Goal: Task Accomplishment & Management: Use online tool/utility

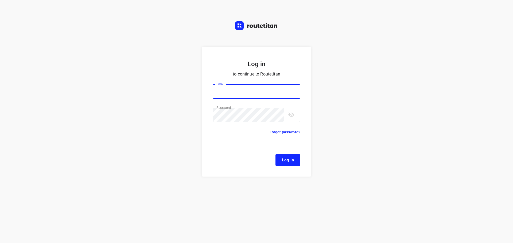
type input "[EMAIL_ADDRESS][DOMAIN_NAME]"
click at [282, 158] on span "Log In" at bounding box center [288, 160] width 12 height 7
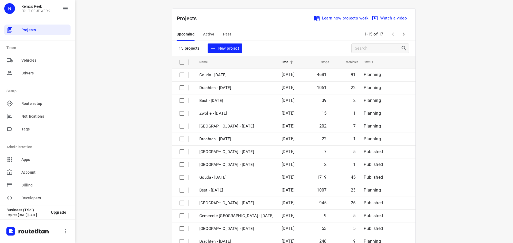
click at [210, 33] on span "Active" at bounding box center [208, 34] width 11 height 7
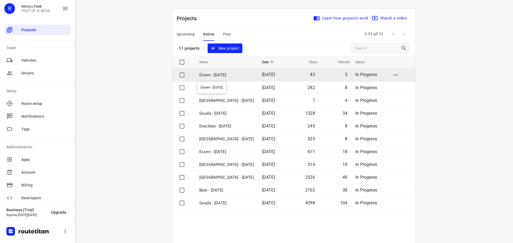
click at [211, 73] on p "Essen - [DATE]" at bounding box center [226, 75] width 55 height 6
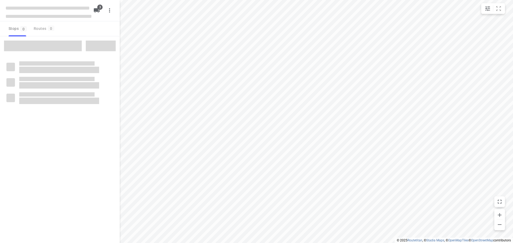
checkbox input "true"
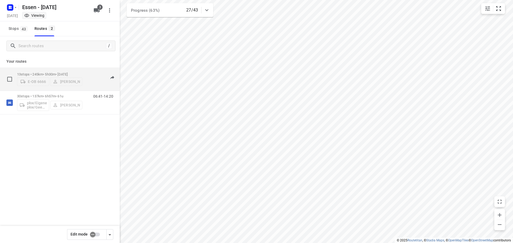
click at [73, 86] on div "E-OB 6666 [PERSON_NAME]" at bounding box center [49, 81] width 65 height 10
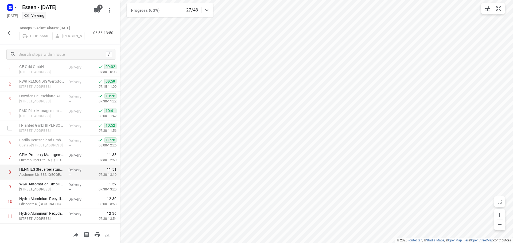
scroll to position [70, 0]
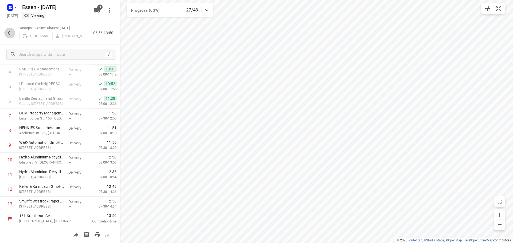
click at [11, 35] on icon "button" at bounding box center [9, 33] width 6 height 6
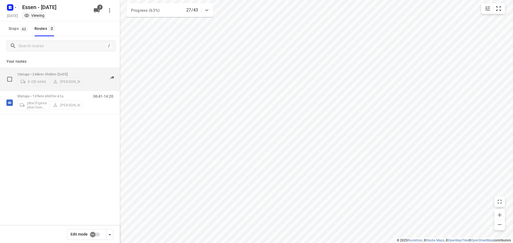
click at [71, 76] on div "E-OB 6666 [PERSON_NAME]" at bounding box center [49, 81] width 65 height 10
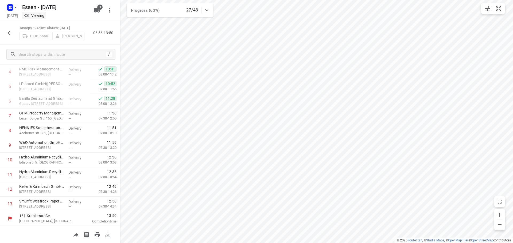
scroll to position [0, 0]
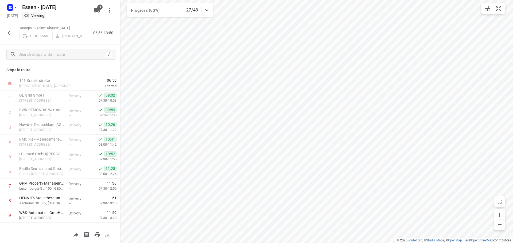
click at [6, 31] on button "button" at bounding box center [9, 33] width 11 height 11
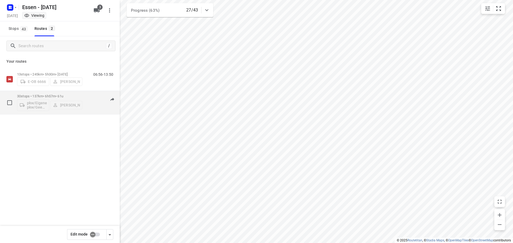
click at [54, 104] on div "pkw/Eigener pkw/Geen kenteken [PERSON_NAME]" at bounding box center [49, 104] width 65 height 13
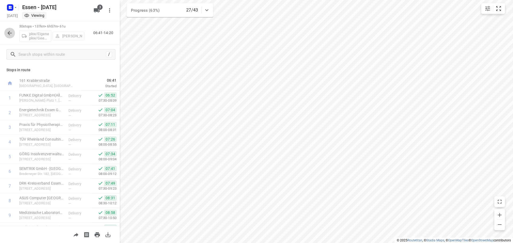
click at [7, 34] on icon "button" at bounding box center [9, 33] width 6 height 6
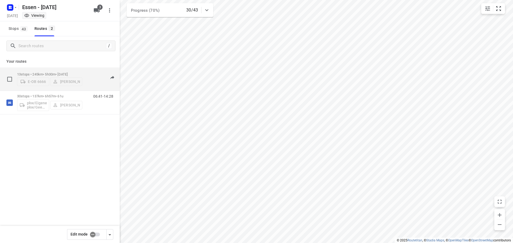
click at [62, 78] on div "E-OB 6666 [PERSON_NAME]" at bounding box center [49, 81] width 65 height 10
